Goal: Navigation & Orientation: Find specific page/section

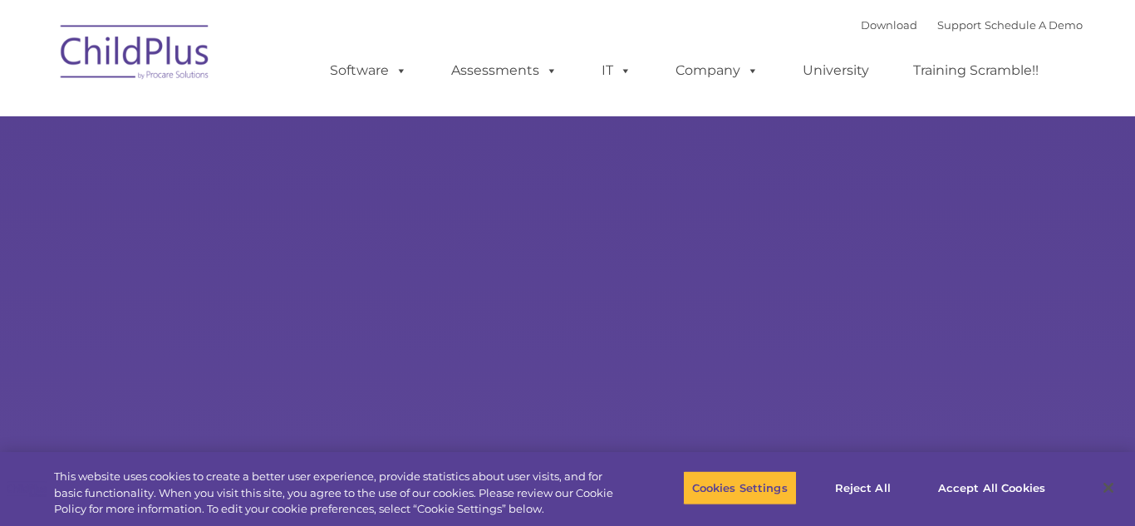
type input ""
select select "MEDIUM"
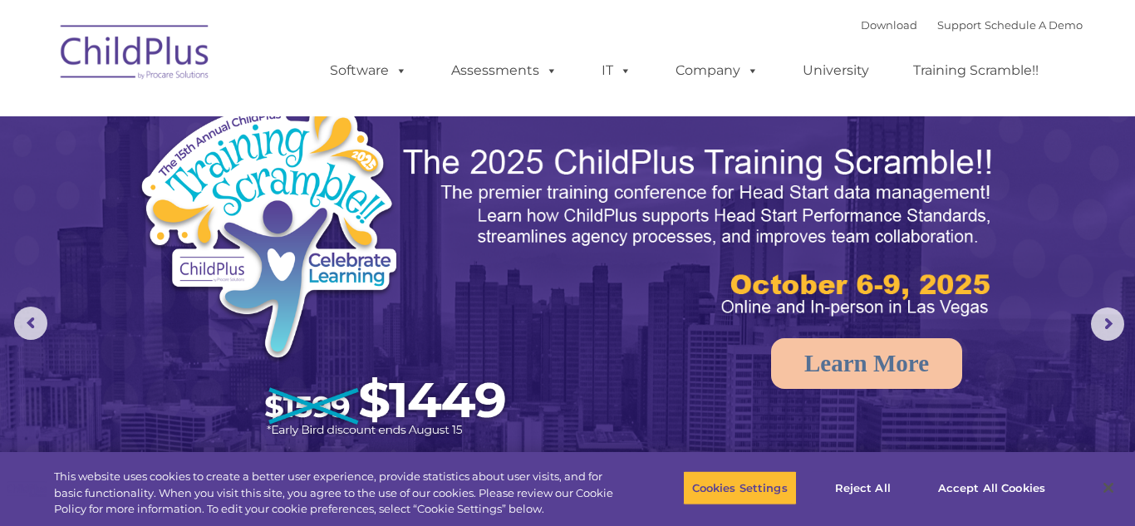
click at [448, 32] on div "Download Support | Schedule A Demo  MENU MENU Software ChildPlus: The original…" at bounding box center [690, 57] width 786 height 91
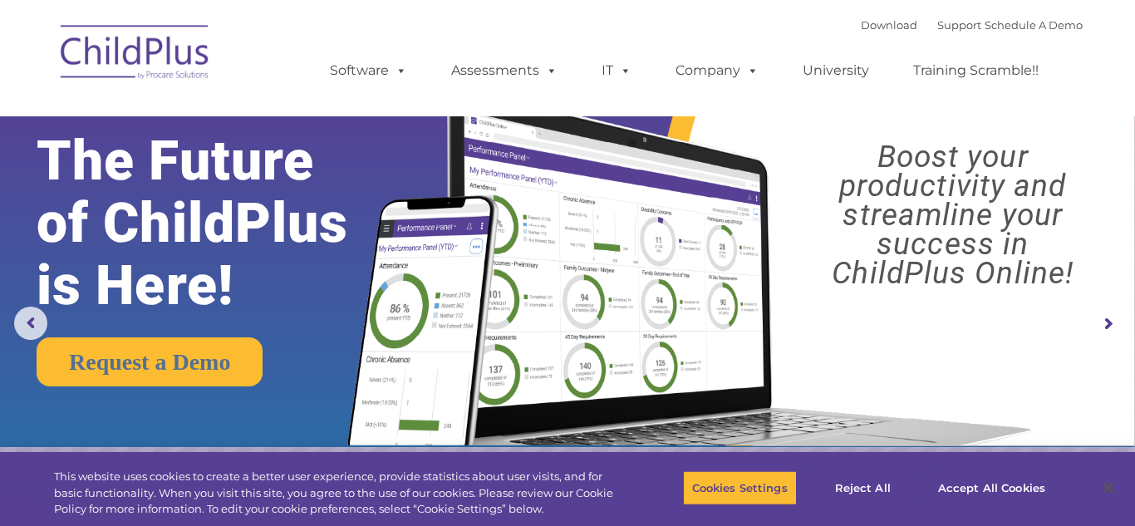
click at [179, 61] on img at bounding box center [135, 54] width 166 height 83
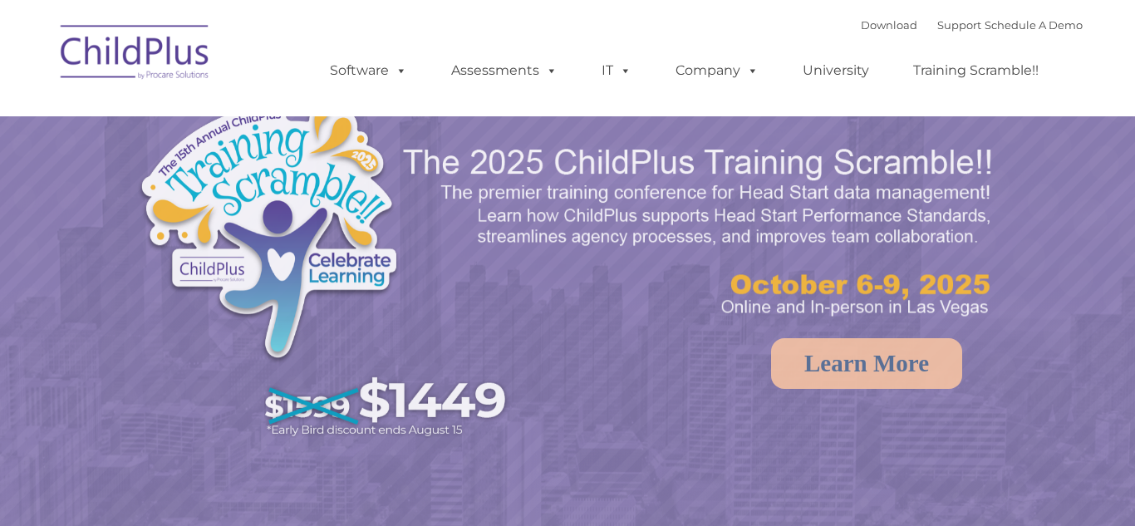
select select "MEDIUM"
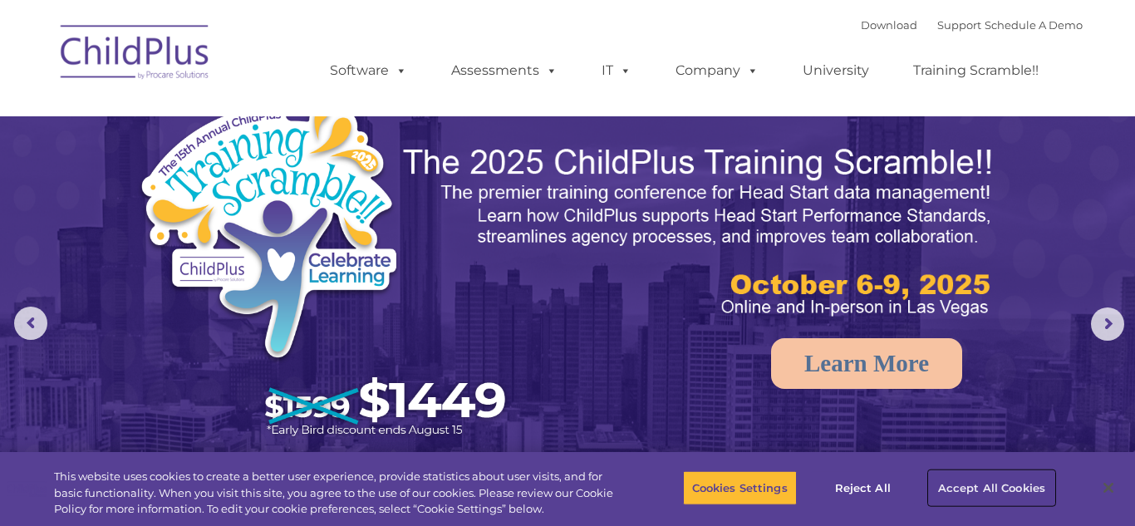
click at [1025, 490] on button "Accept All Cookies" at bounding box center [991, 487] width 125 height 35
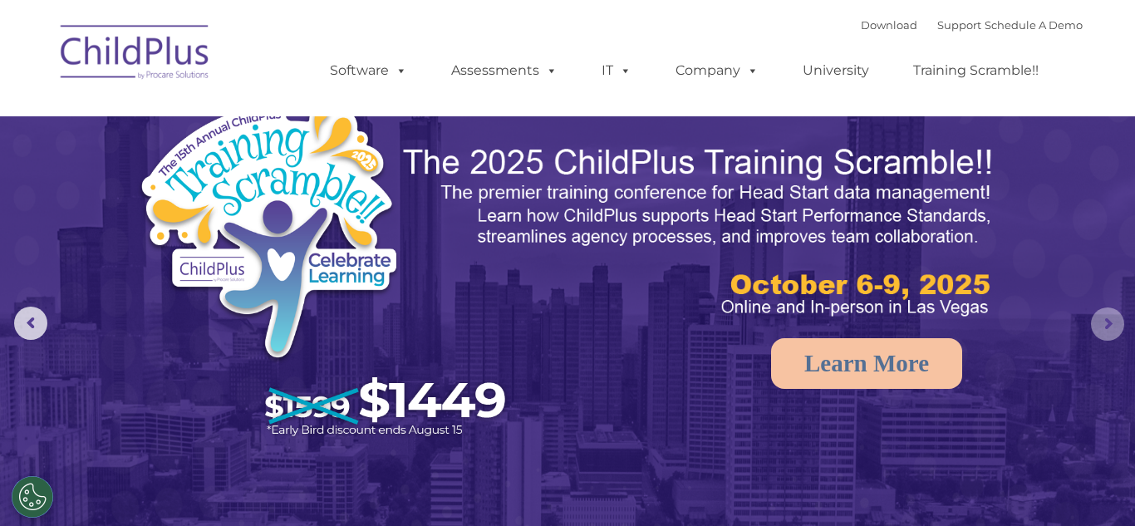
click at [1113, 323] on rs-arrow at bounding box center [1107, 323] width 33 height 33
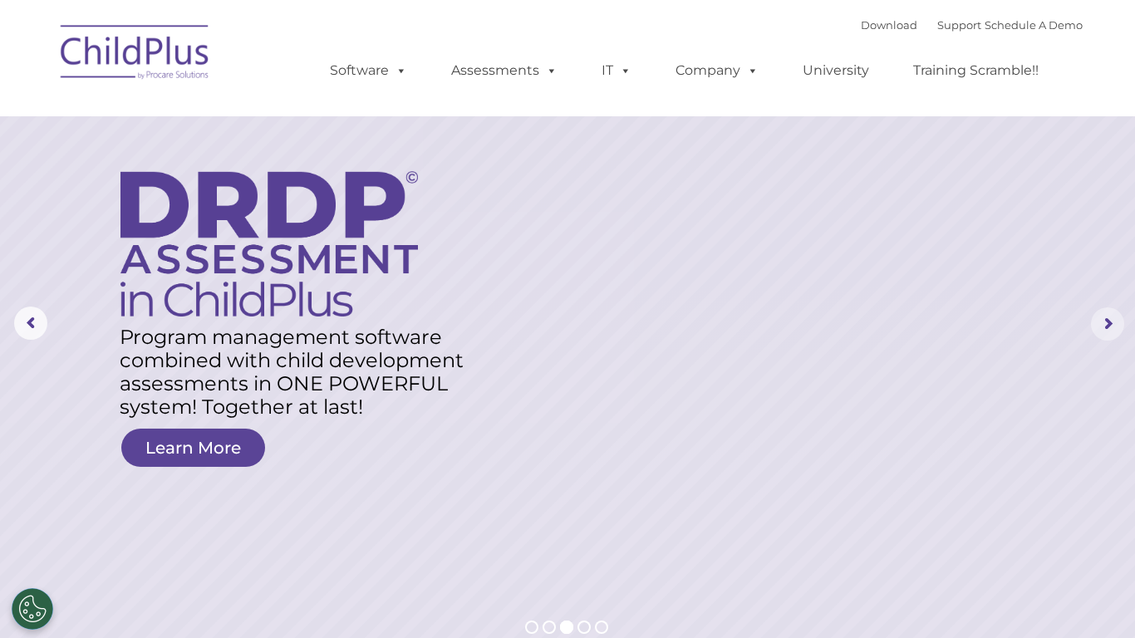
click at [1100, 329] on rs-arrow at bounding box center [1107, 323] width 33 height 33
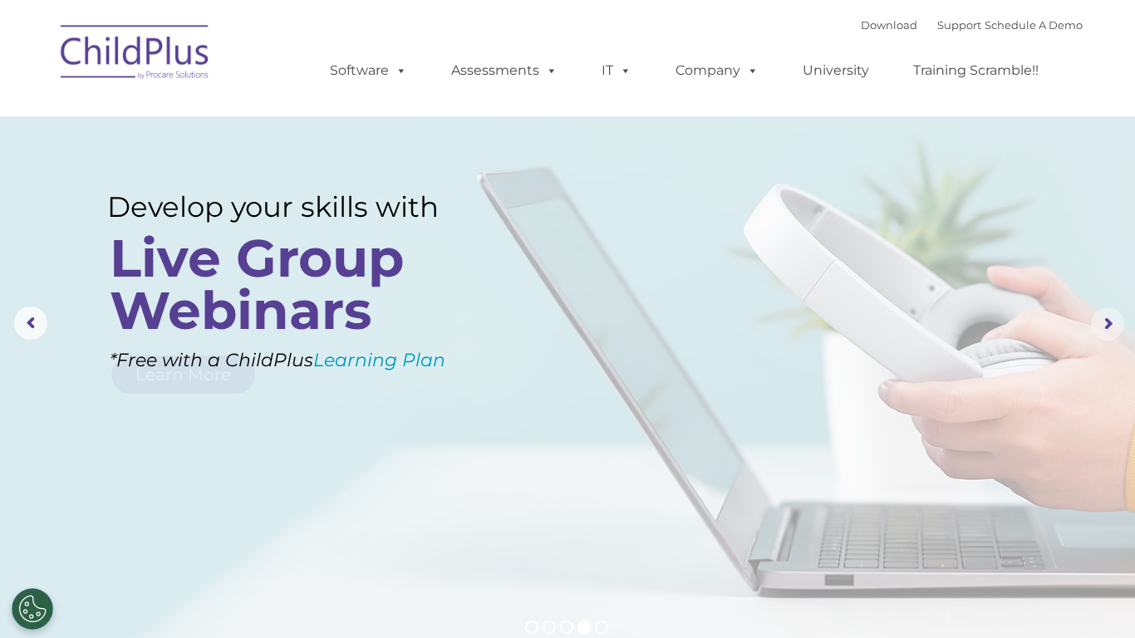
click at [1100, 329] on rs-arrow at bounding box center [1107, 323] width 33 height 33
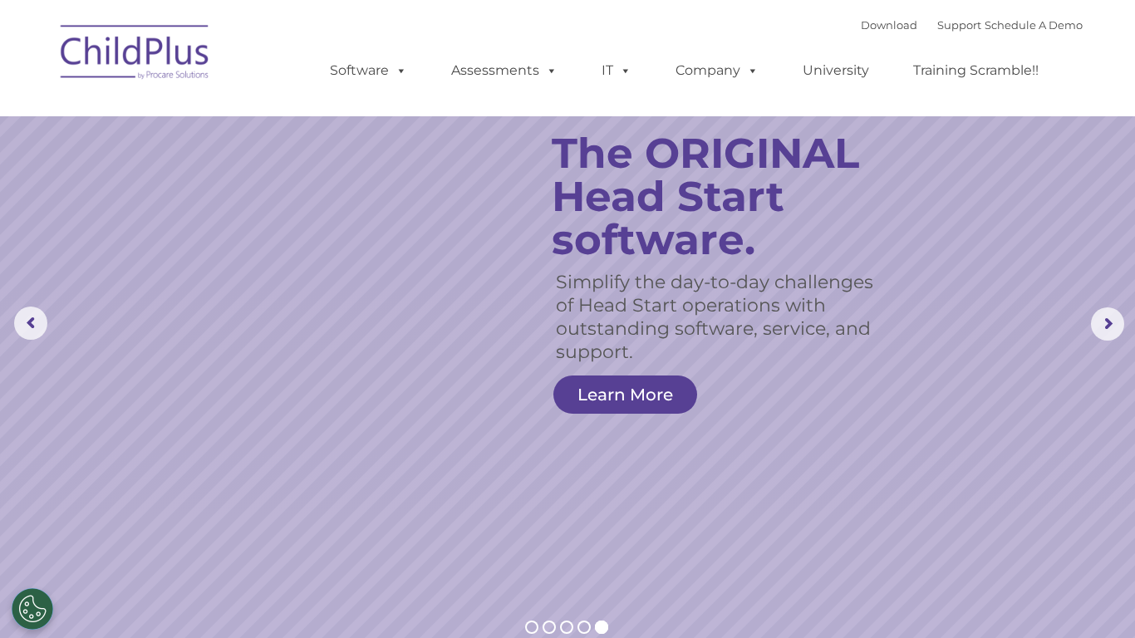
click at [1101, 55] on nav "Download Support | Schedule A Demo  MENU MENU Software ChildPlus: The original…" at bounding box center [567, 58] width 1135 height 116
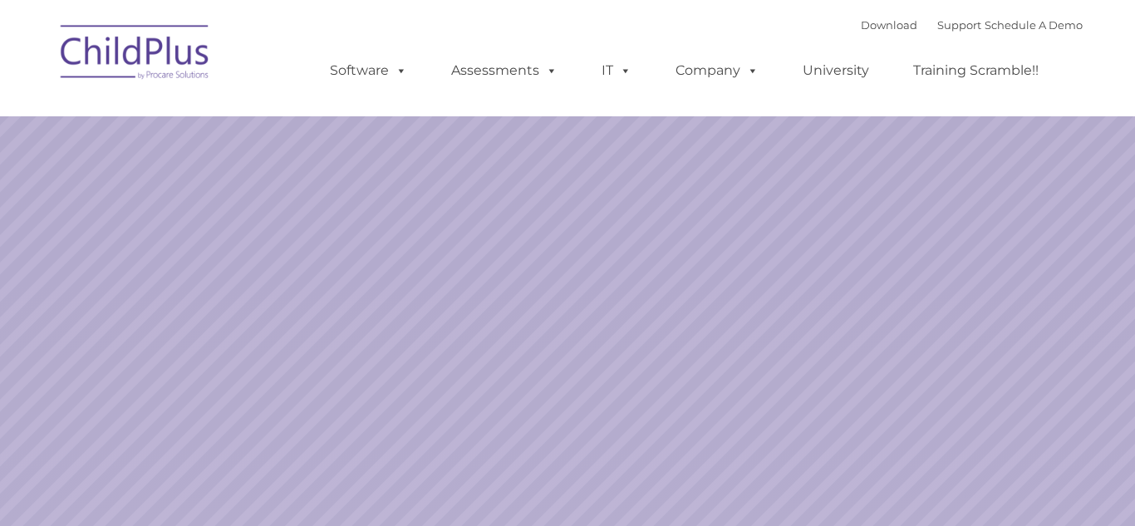
select select "MEDIUM"
